Goal: Navigation & Orientation: Find specific page/section

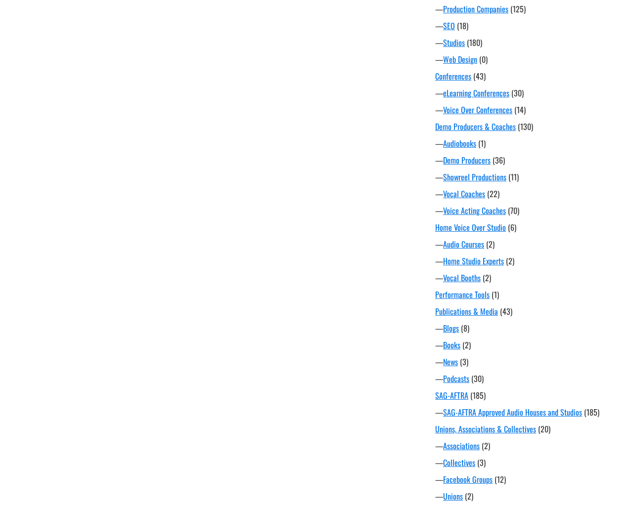
scroll to position [557, 0]
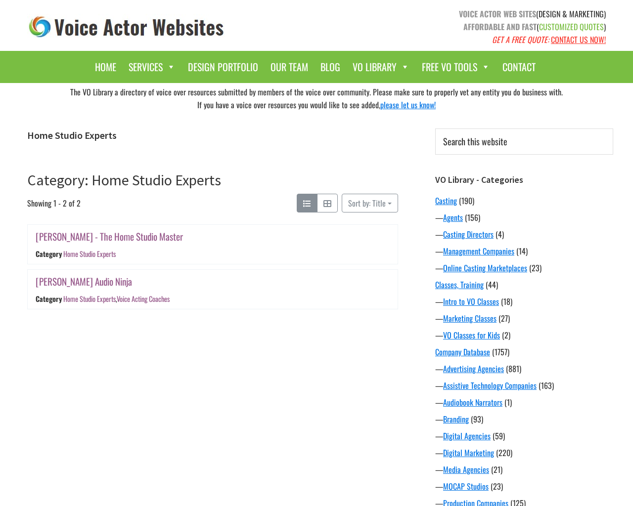
scroll to position [557, 0]
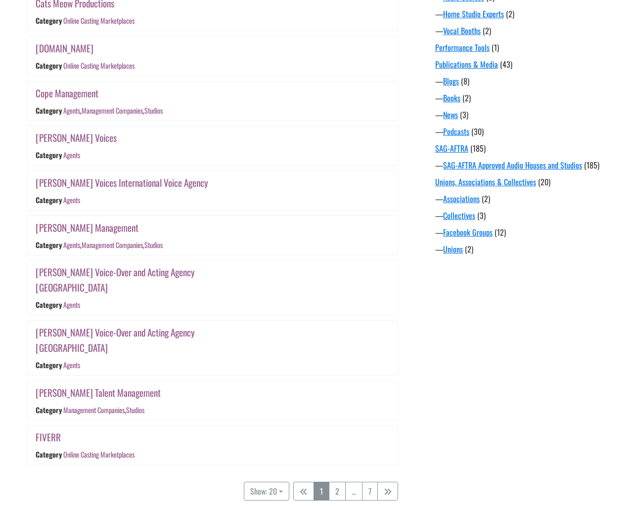
scroll to position [803, 0]
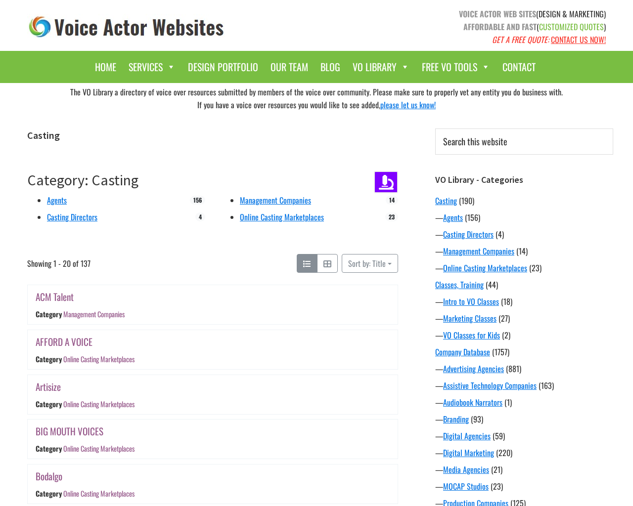
scroll to position [803, 0]
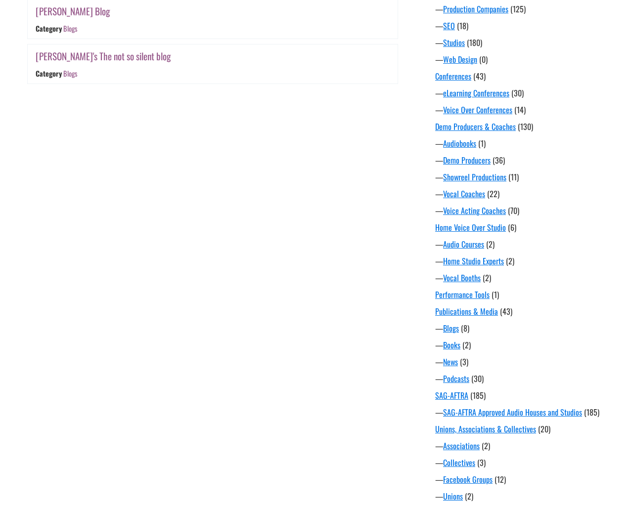
scroll to position [557, 0]
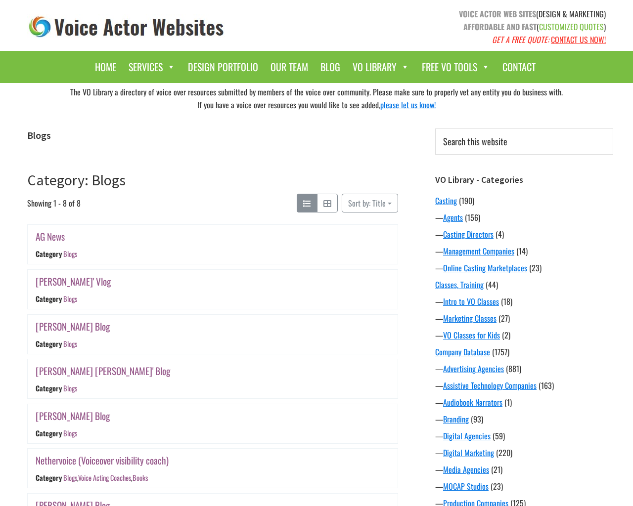
scroll to position [557, 0]
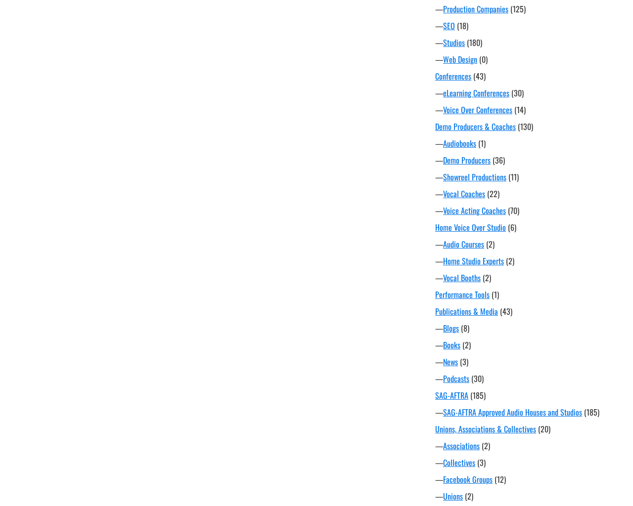
scroll to position [557, 0]
